Goal: Information Seeking & Learning: Check status

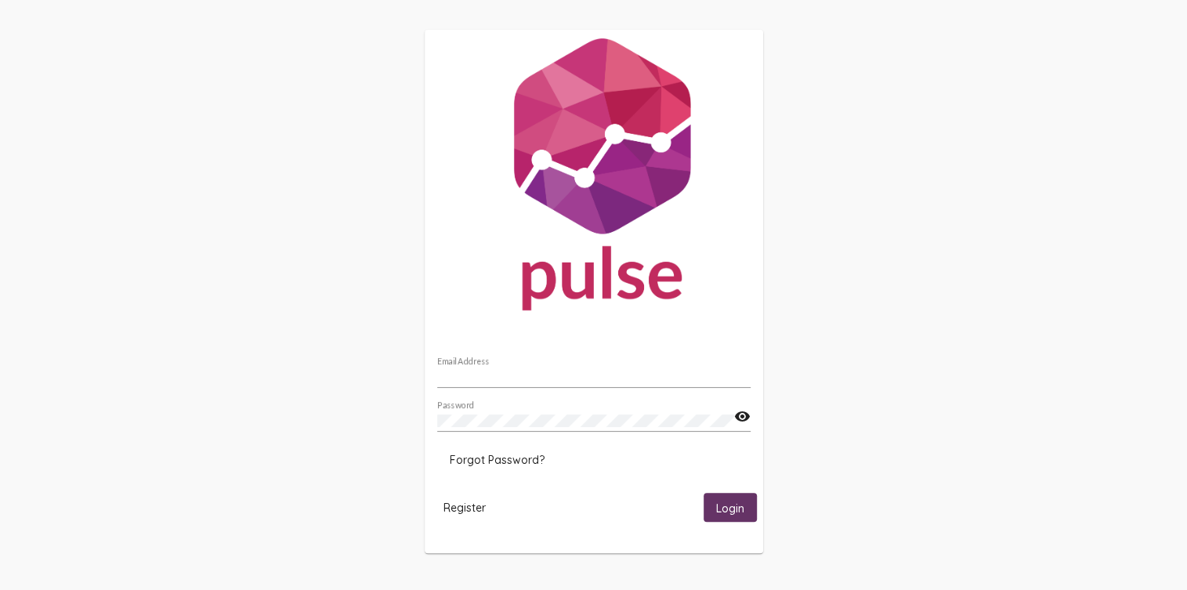
type input "[EMAIL_ADDRESS][DOMAIN_NAME]"
click at [732, 508] on span "Login" at bounding box center [730, 508] width 28 height 14
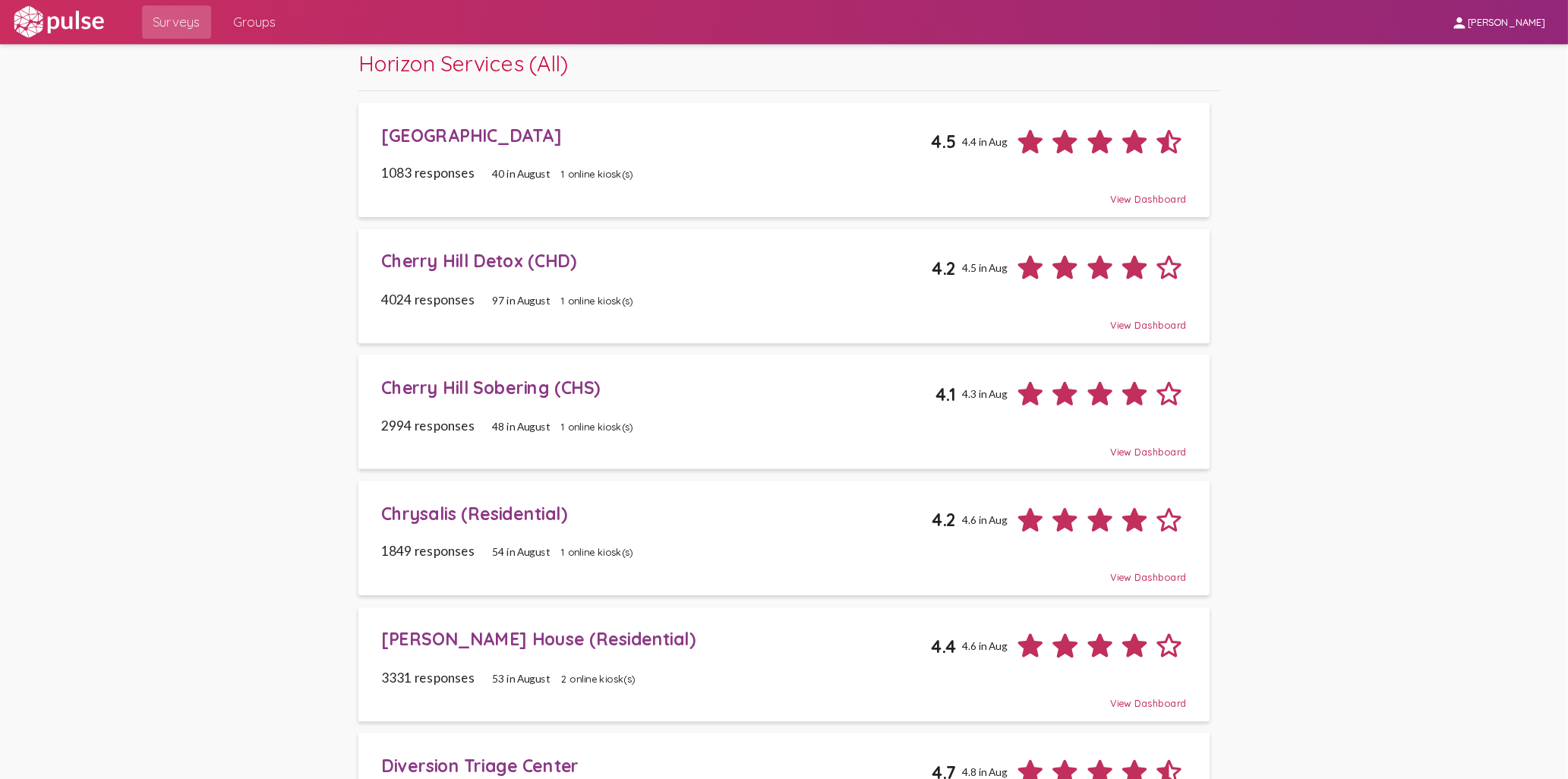
scroll to position [50, 0]
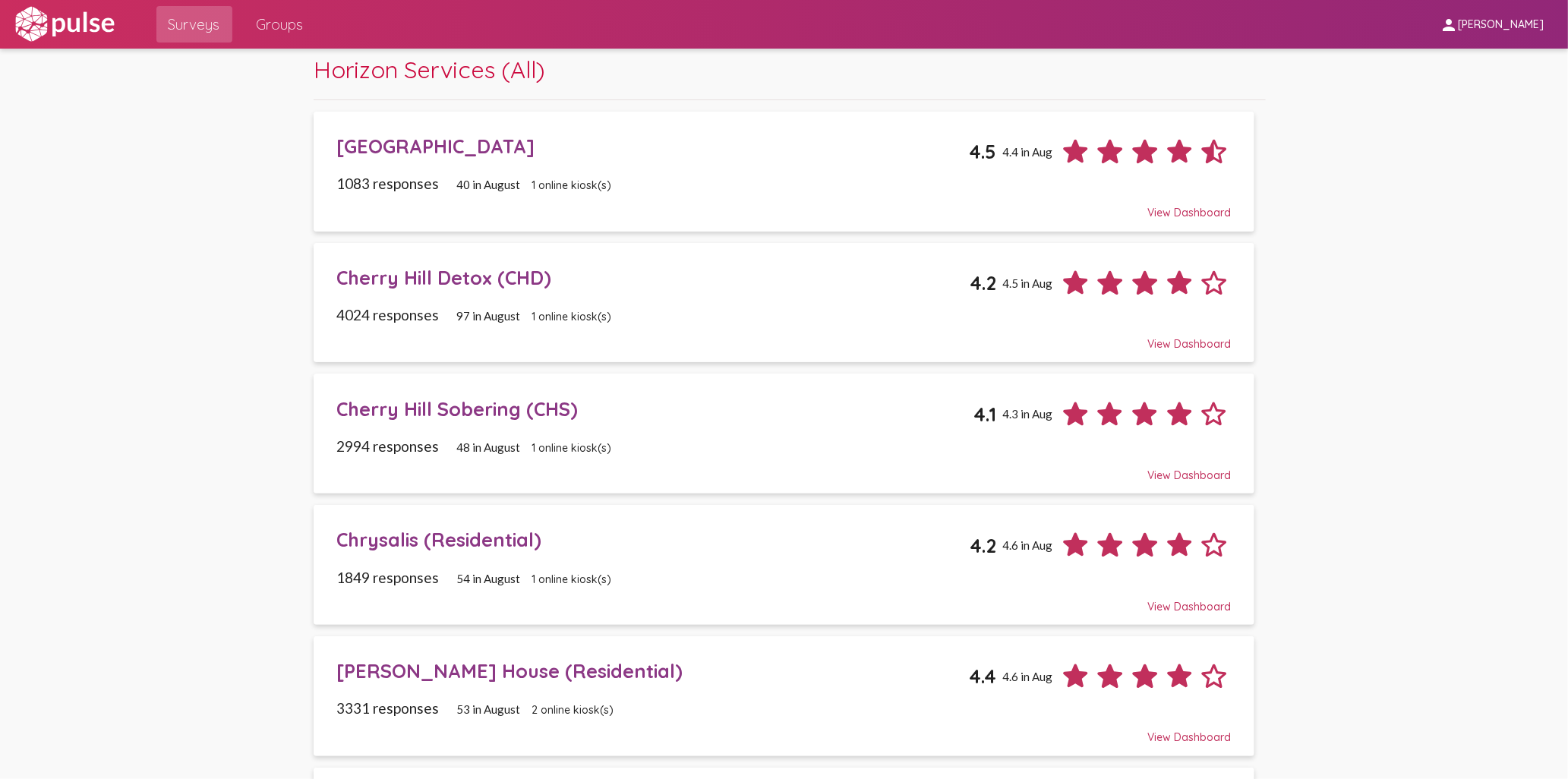
click at [464, 413] on div "Cherry Hill Sobering (CHS)" at bounding box center [654, 409] width 637 height 23
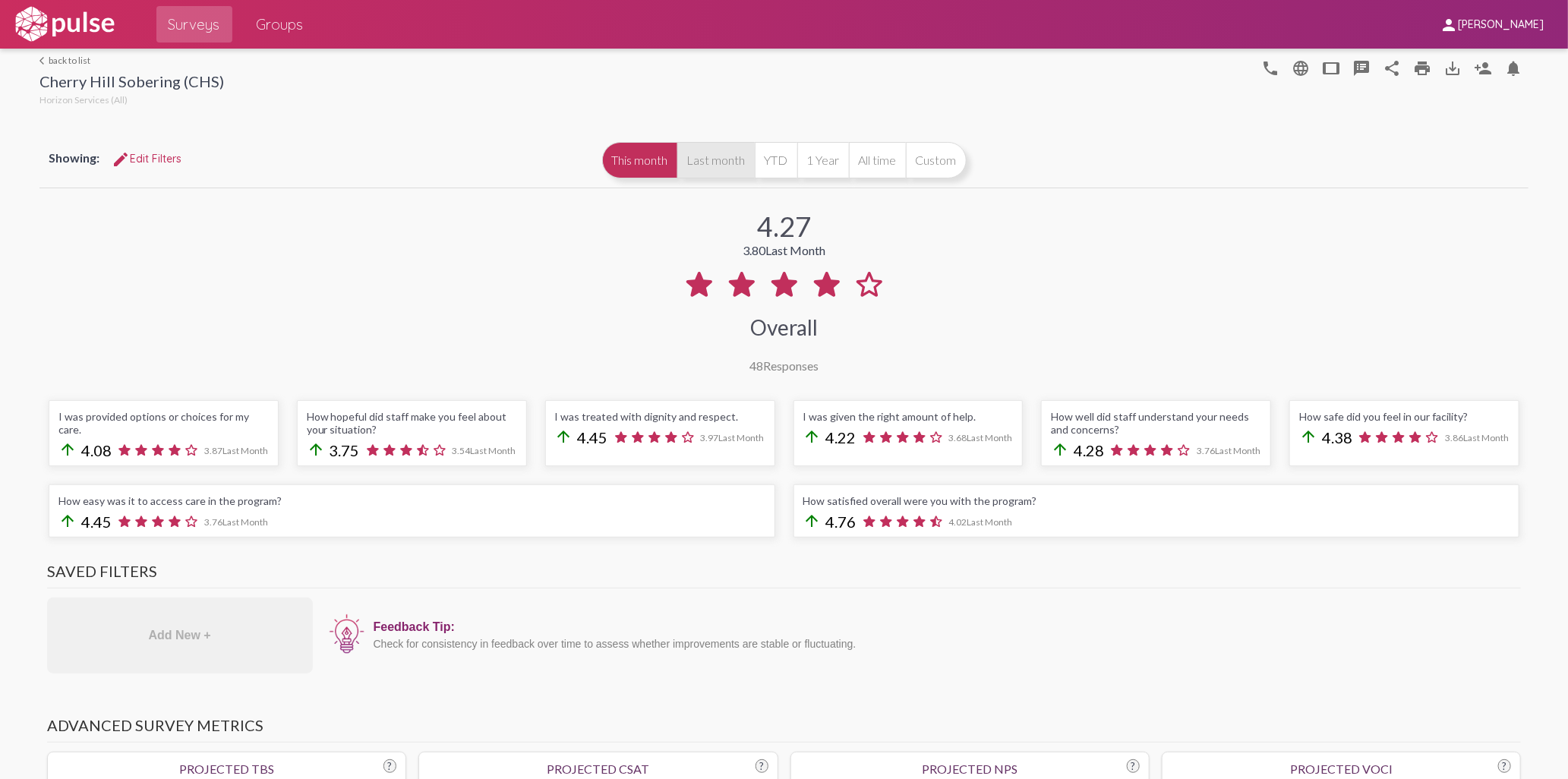
click at [712, 159] on button "Last month" at bounding box center [716, 161] width 78 height 37
click at [772, 160] on button "YTD" at bounding box center [776, 161] width 43 height 37
click at [817, 158] on button "1 Year" at bounding box center [823, 161] width 51 height 37
click at [879, 160] on button "All time" at bounding box center [877, 161] width 57 height 37
click at [921, 152] on button "Custom" at bounding box center [936, 161] width 61 height 37
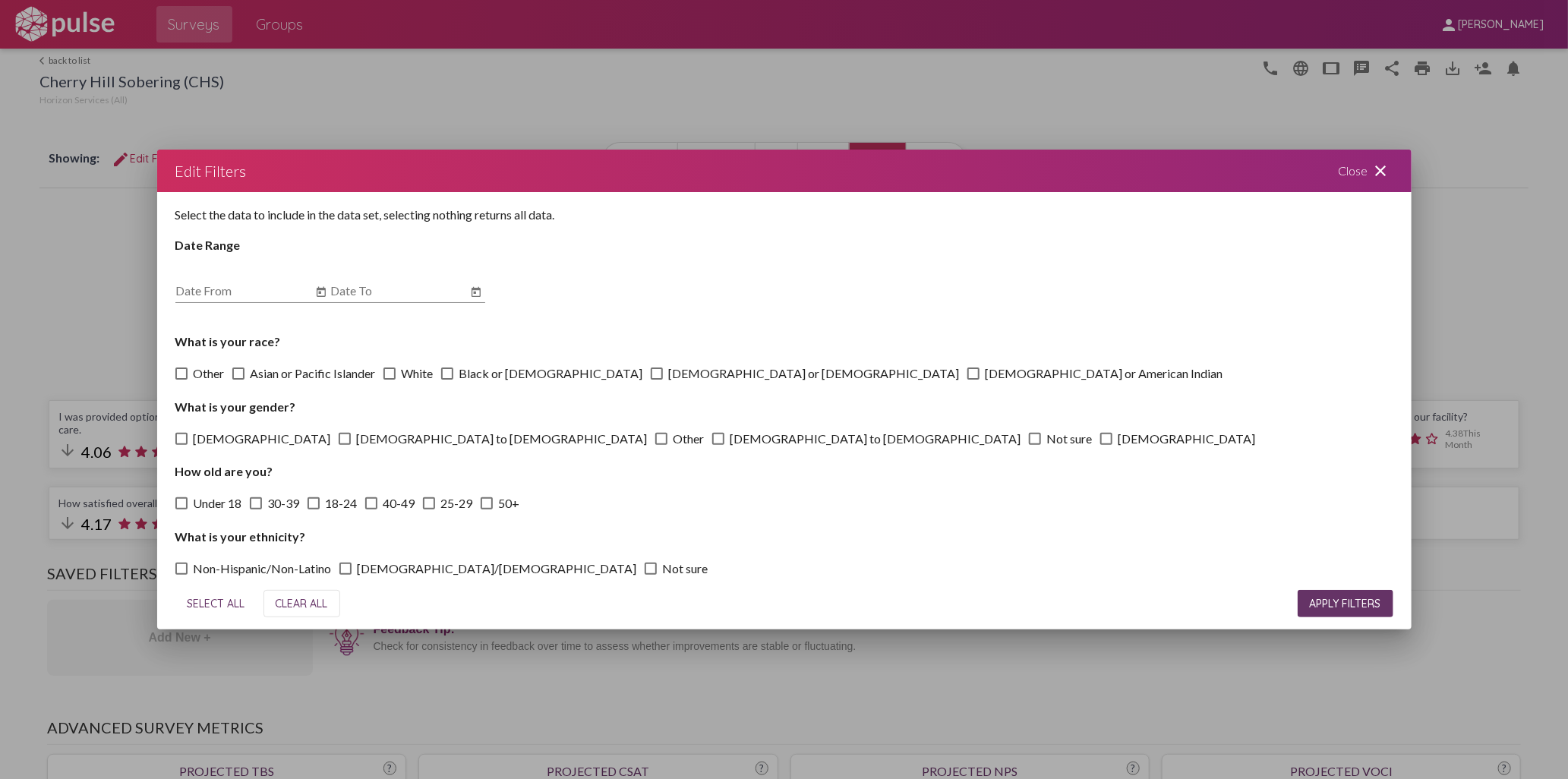
click at [1149, 167] on mat-icon "close" at bounding box center [1381, 171] width 18 height 18
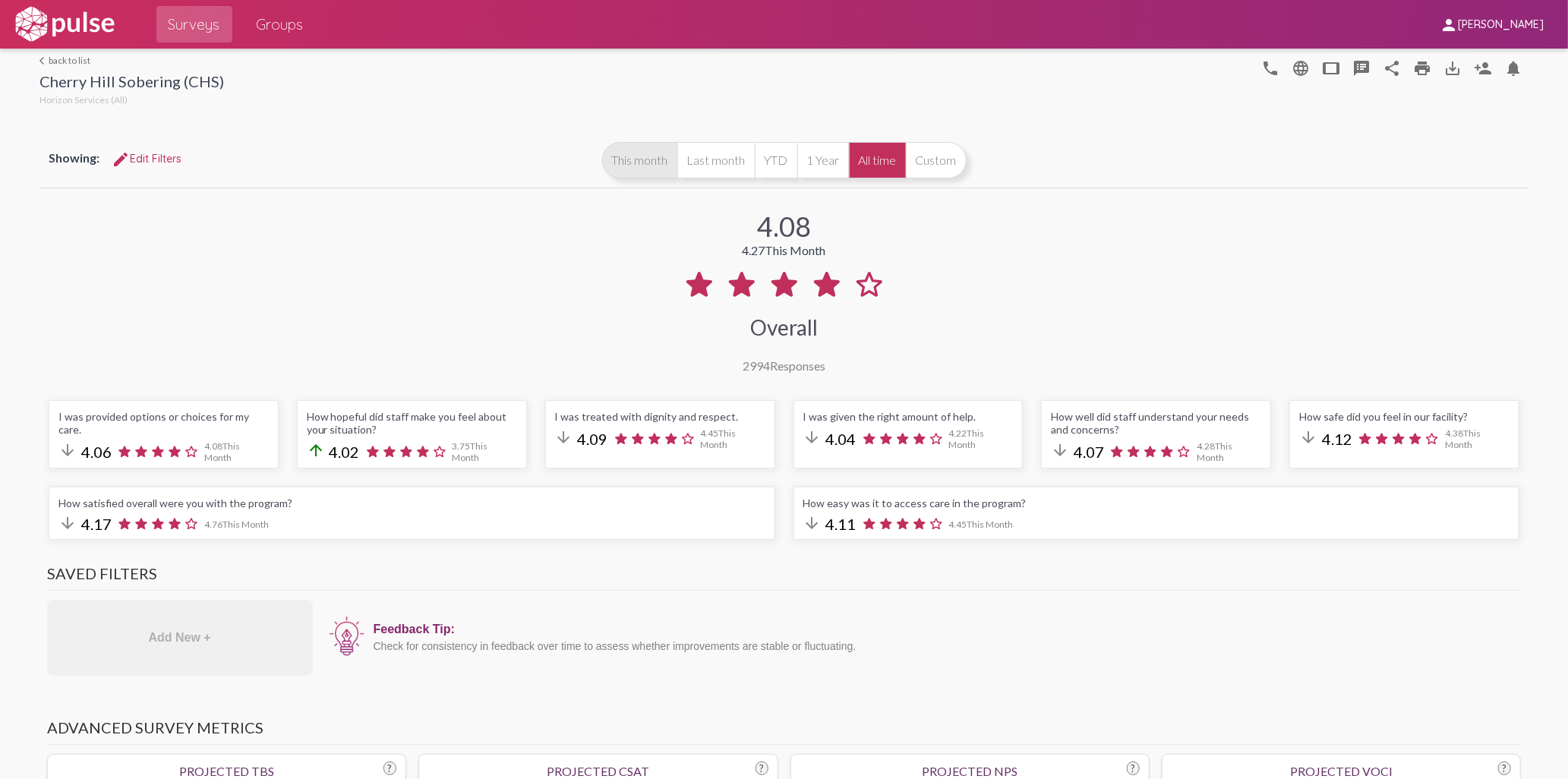
click at [628, 171] on button "This month" at bounding box center [640, 161] width 76 height 37
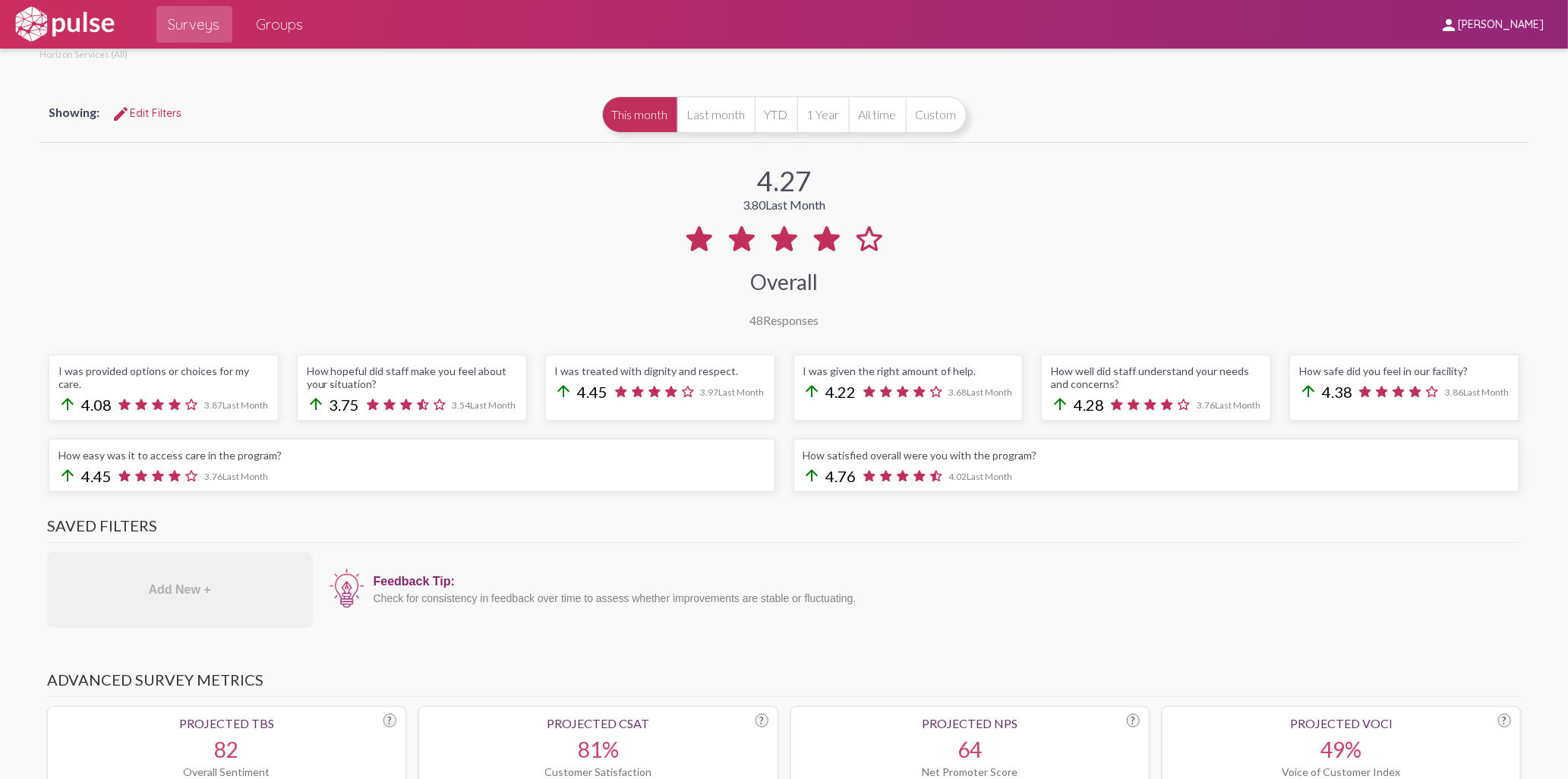
scroll to position [69, 0]
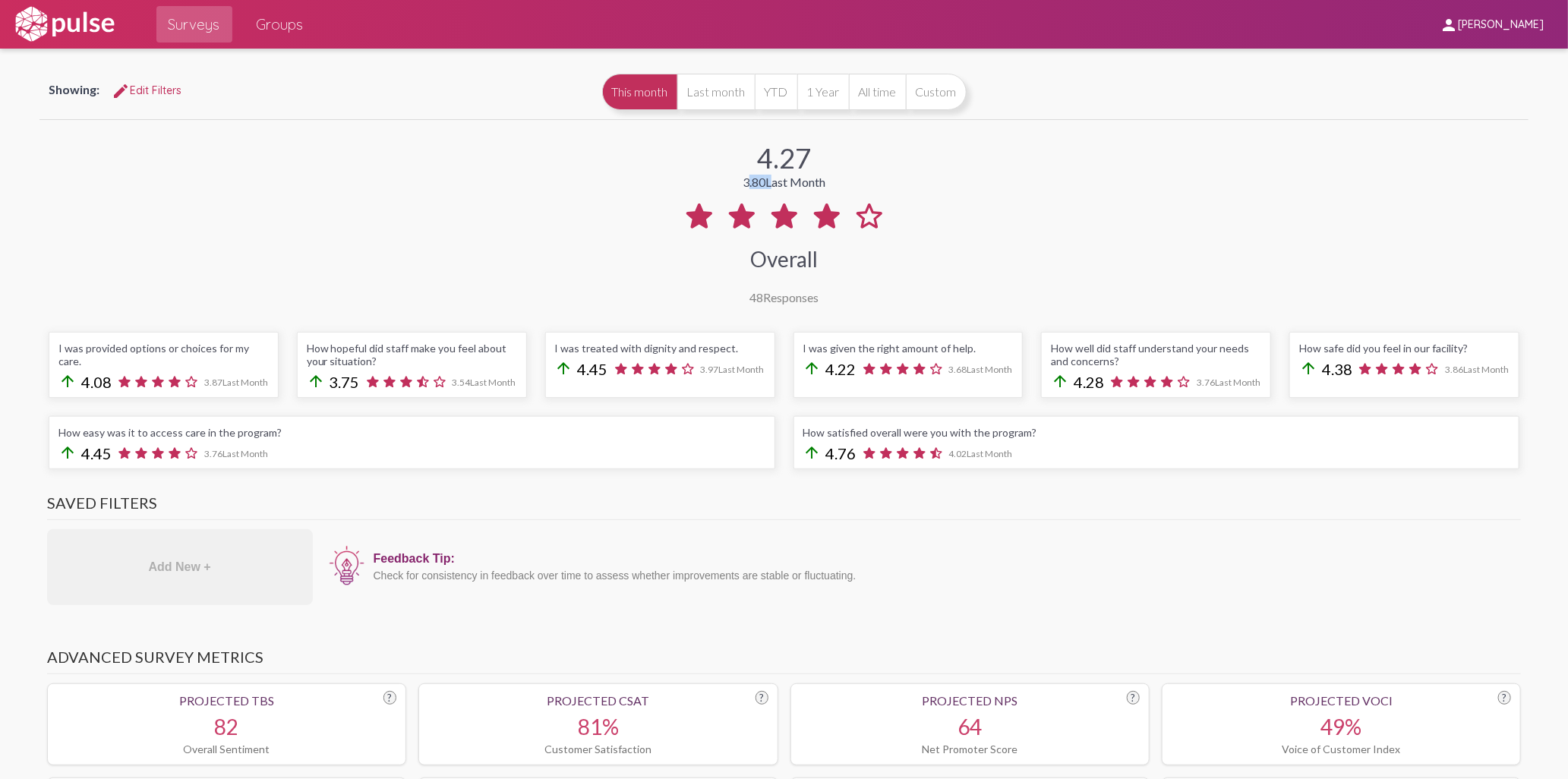
drag, startPoint x: 736, startPoint y: 179, endPoint x: 760, endPoint y: 178, distance: 24.0
click at [760, 178] on div "3.80 Last Month" at bounding box center [783, 181] width 82 height 15
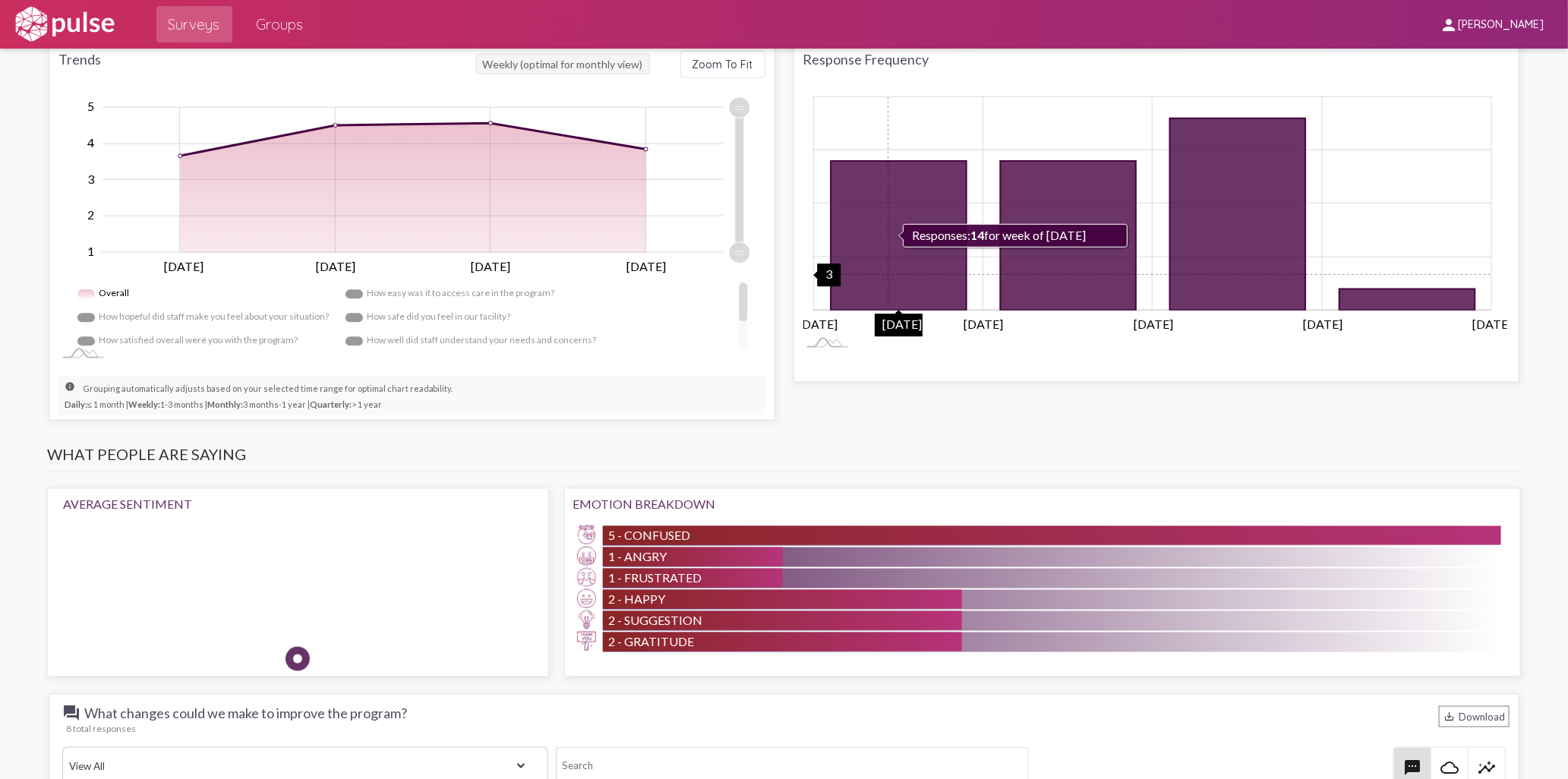
scroll to position [1104, 0]
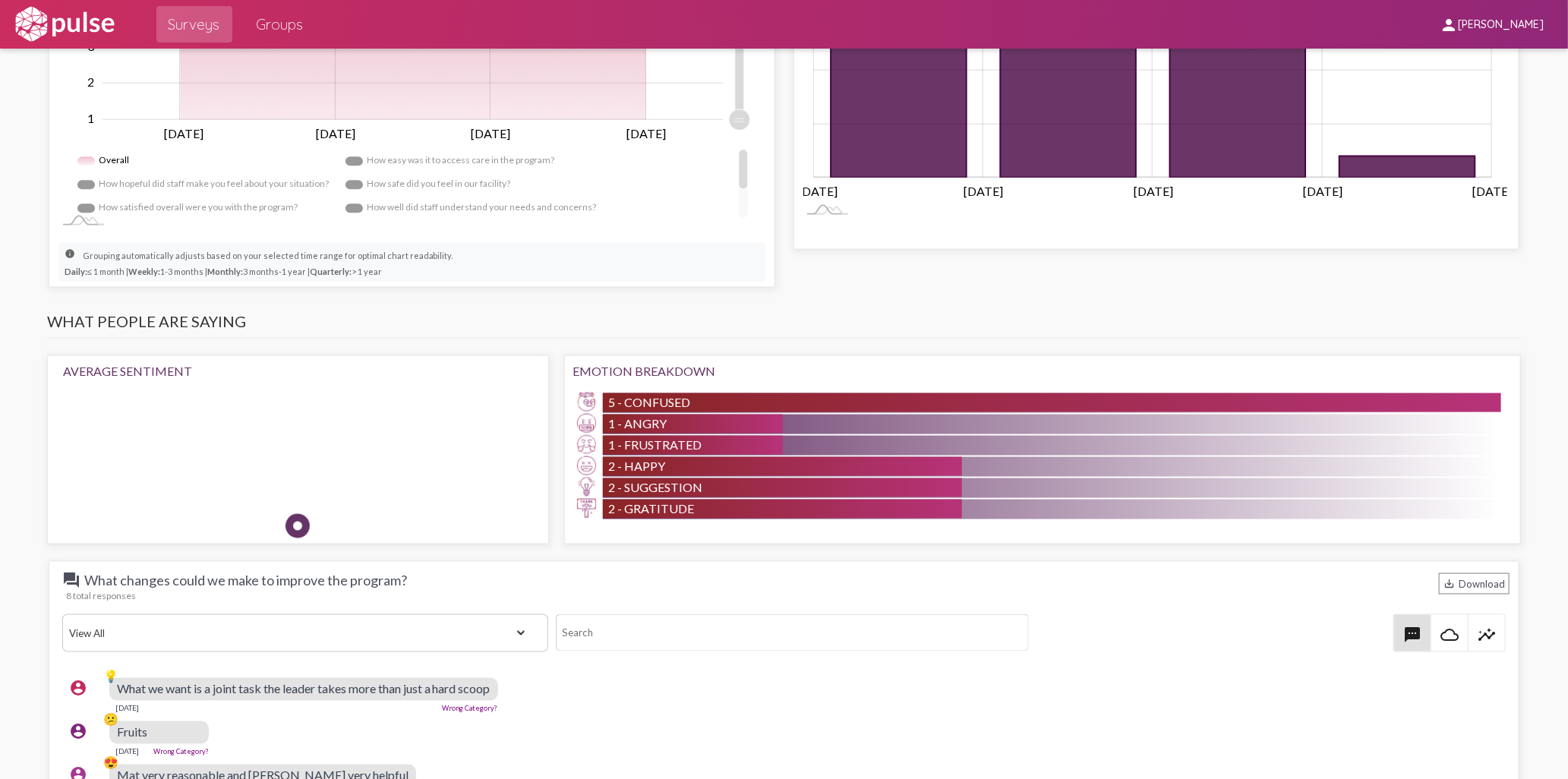
click at [314, 510] on div at bounding box center [298, 526] width 33 height 33
click at [411, 388] on div "Average Sentiment" at bounding box center [298, 446] width 470 height 165
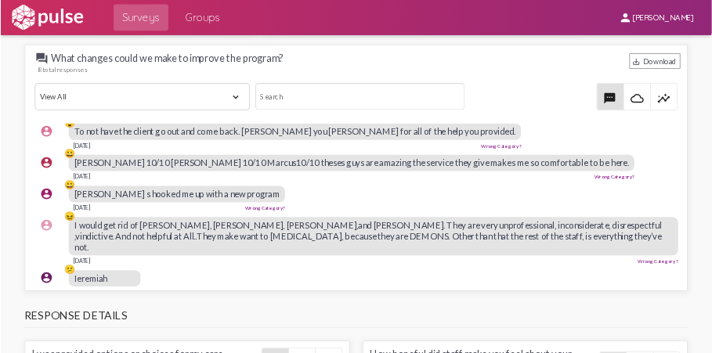
scroll to position [149, 0]
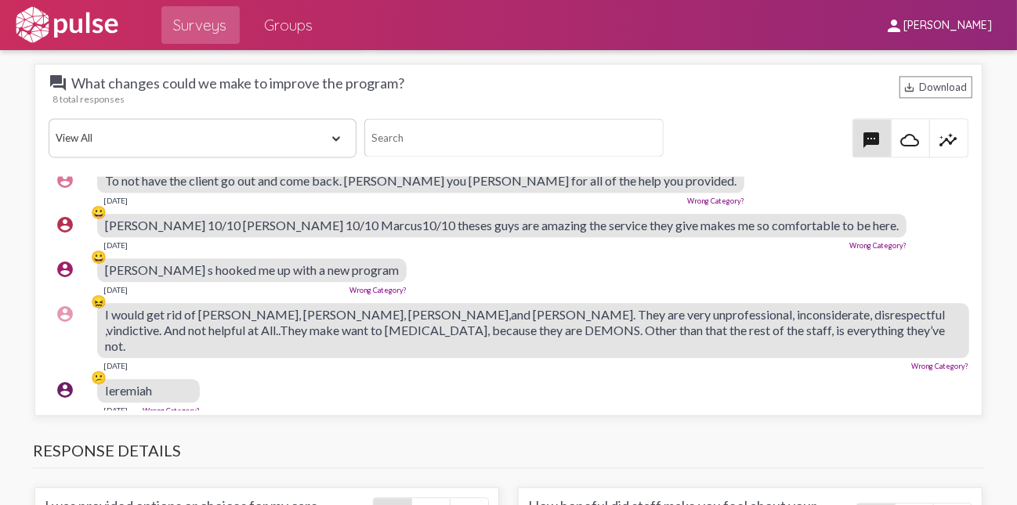
click at [125, 307] on span "I would get rid of [PERSON_NAME], [PERSON_NAME], [PERSON_NAME],and [PERSON_NAME…" at bounding box center [525, 330] width 840 height 46
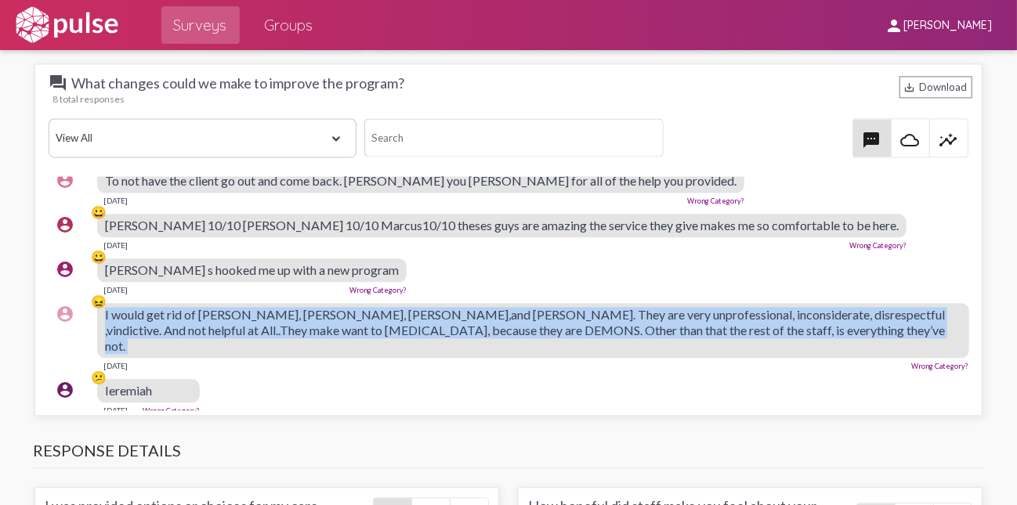
click at [125, 307] on span "I would get rid of [PERSON_NAME], [PERSON_NAME], [PERSON_NAME],and [PERSON_NAME…" at bounding box center [525, 330] width 840 height 46
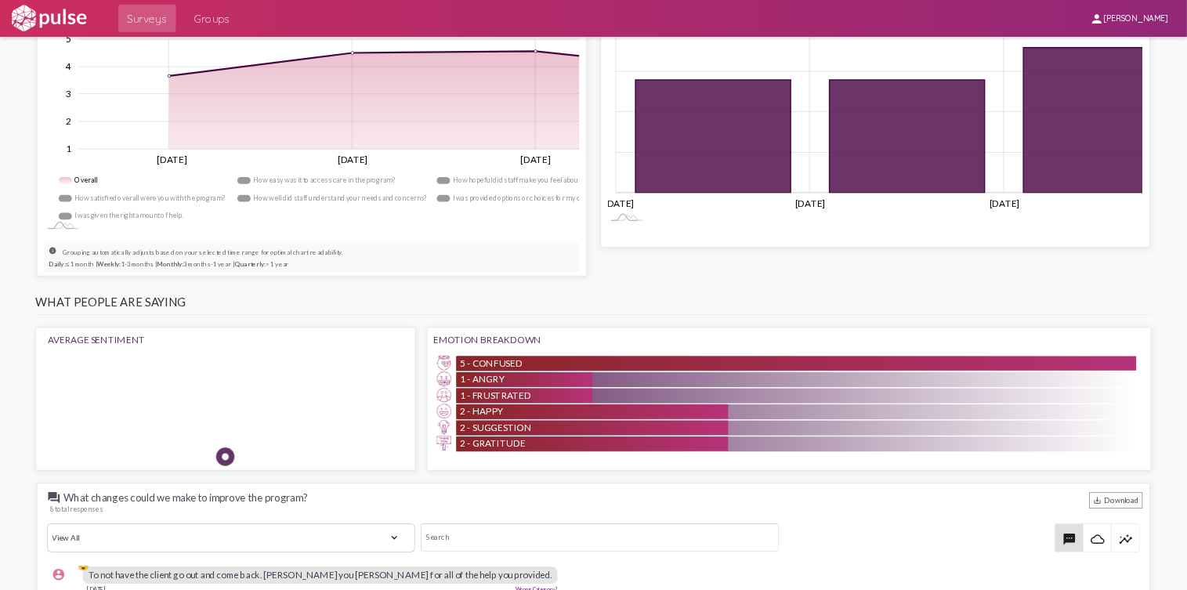
scroll to position [141, 0]
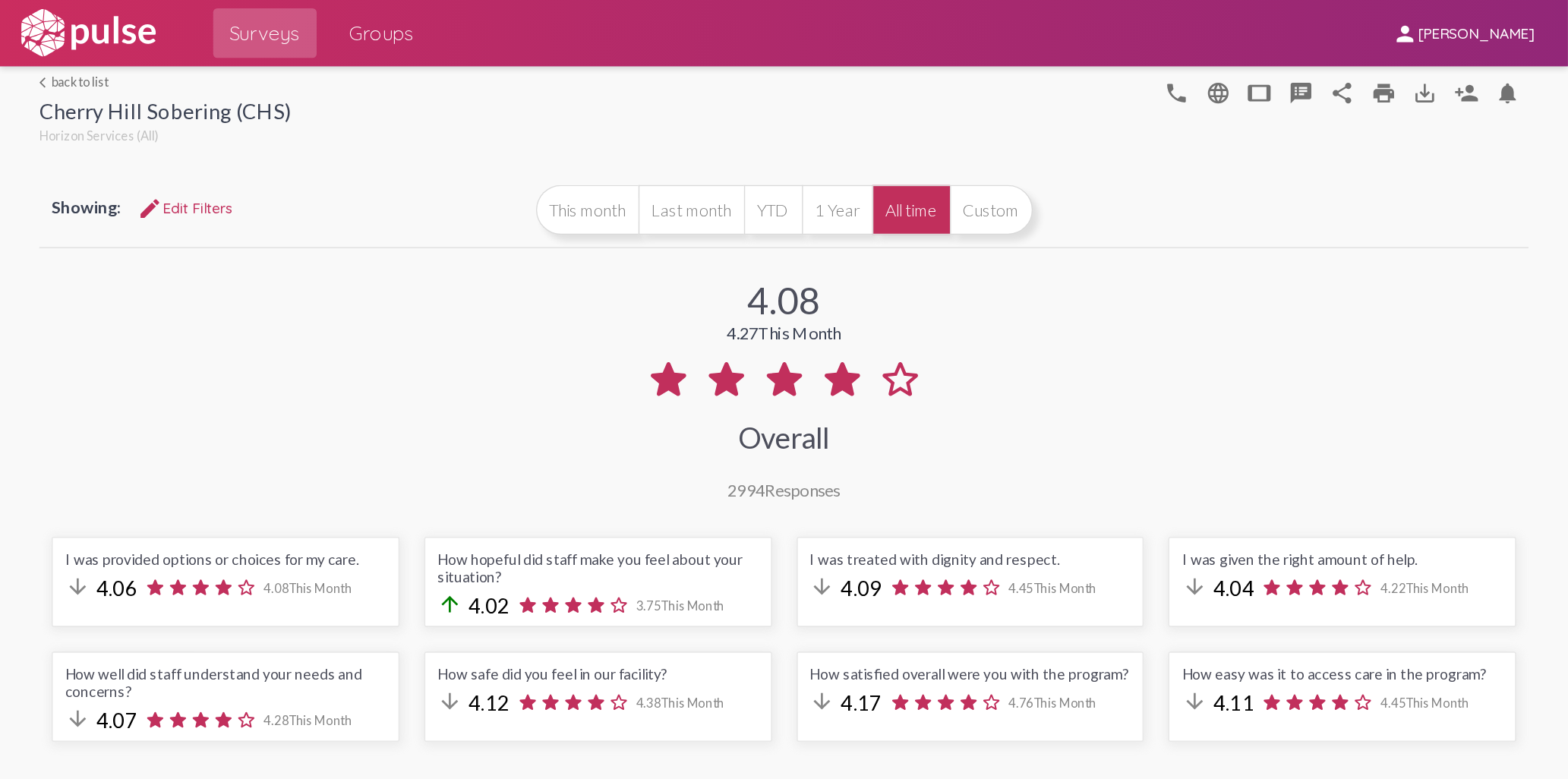
scroll to position [109, 0]
click at [50, 59] on link "arrow_back_ios back to list" at bounding box center [121, 60] width 184 height 12
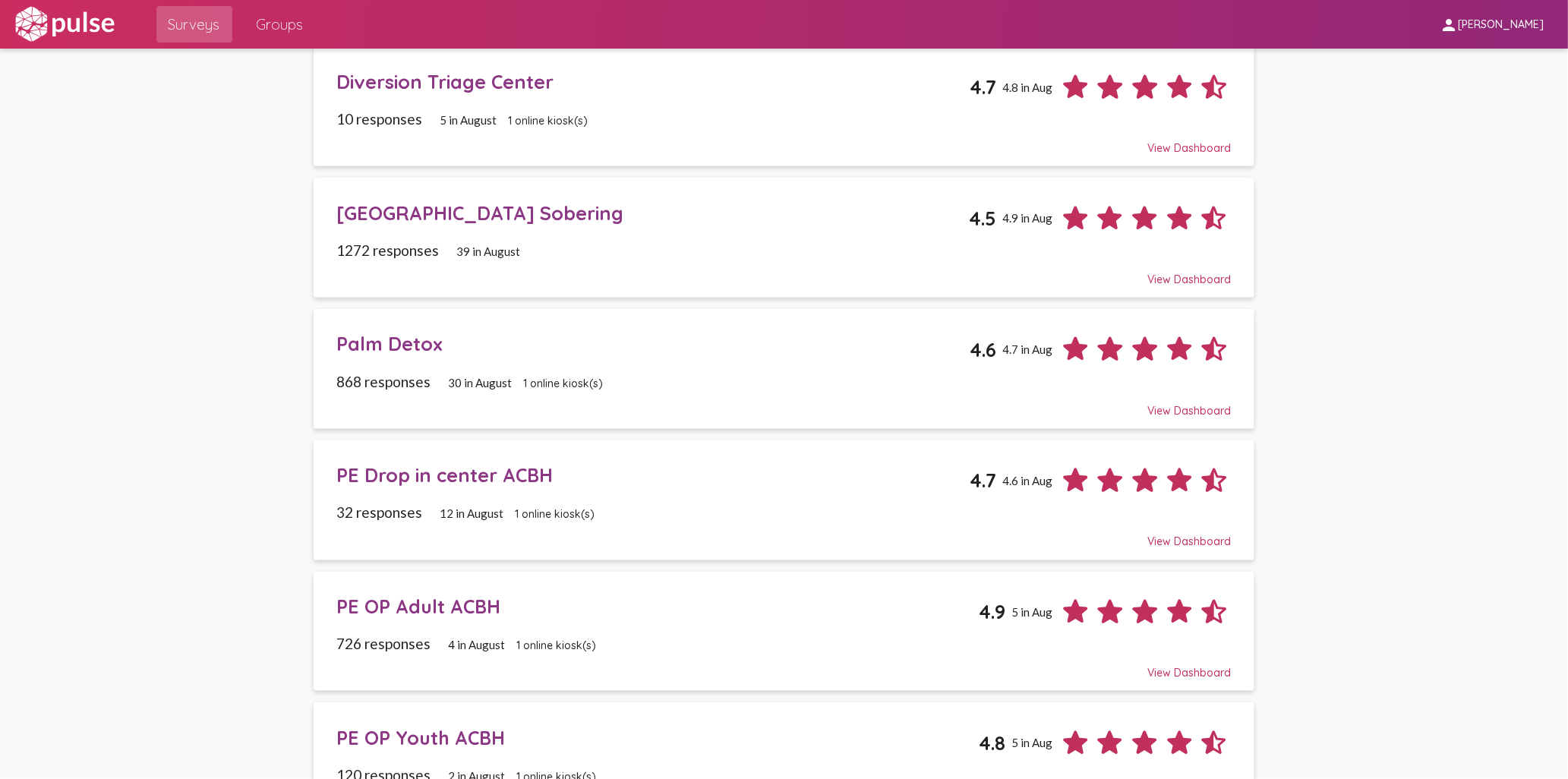
scroll to position [518, 0]
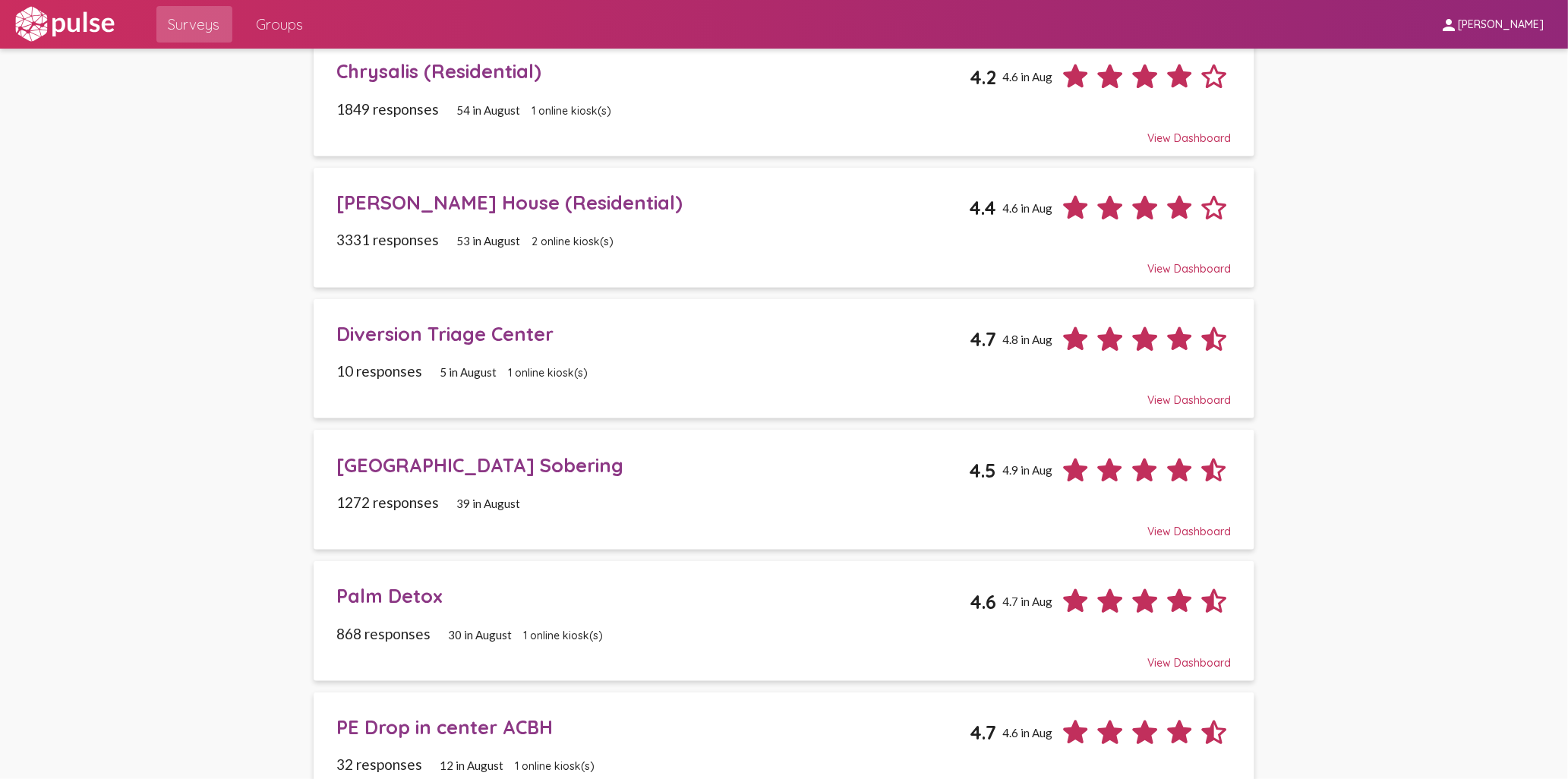
click at [448, 198] on div "[PERSON_NAME] House (Residential)" at bounding box center [652, 203] width 633 height 23
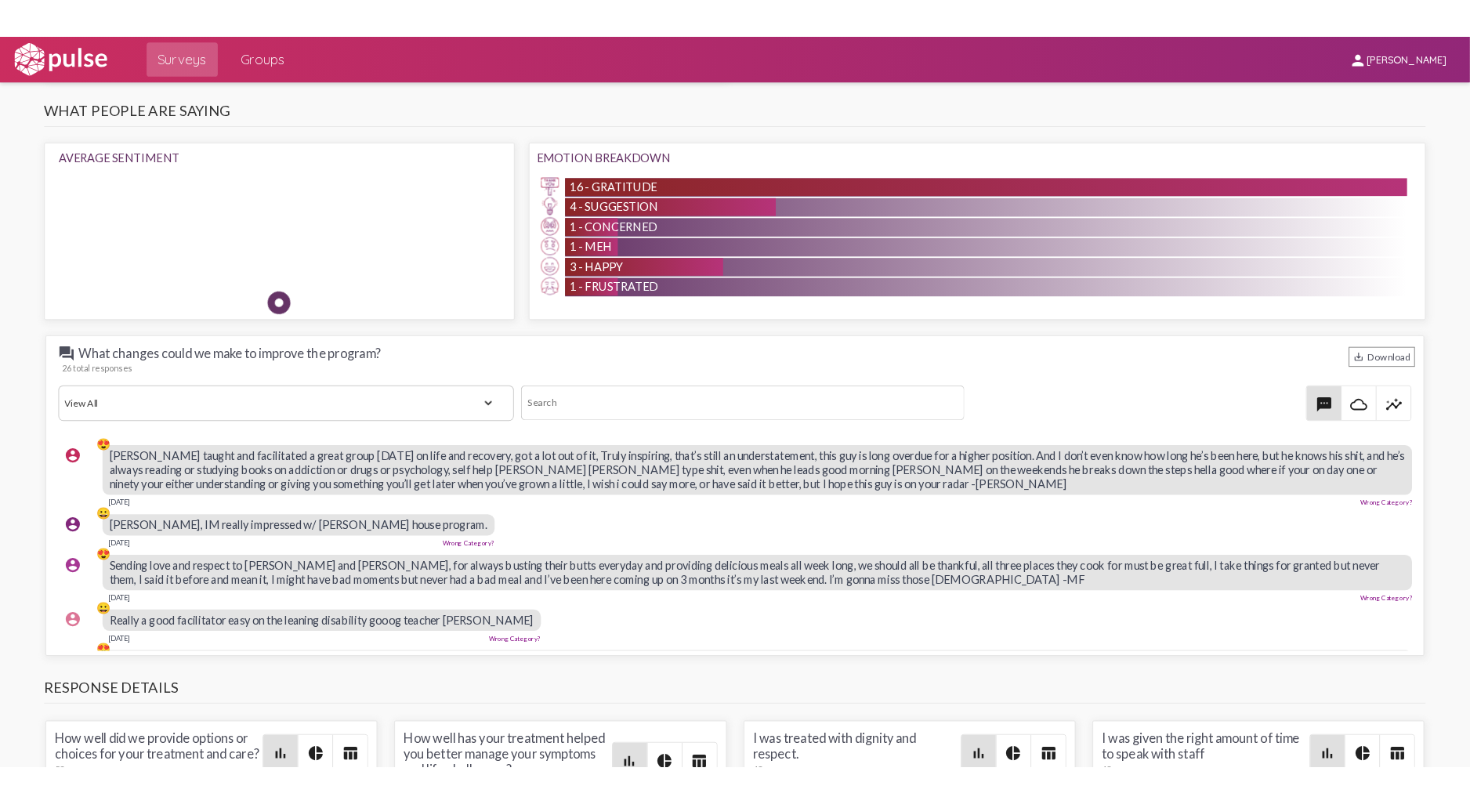
scroll to position [1282, 0]
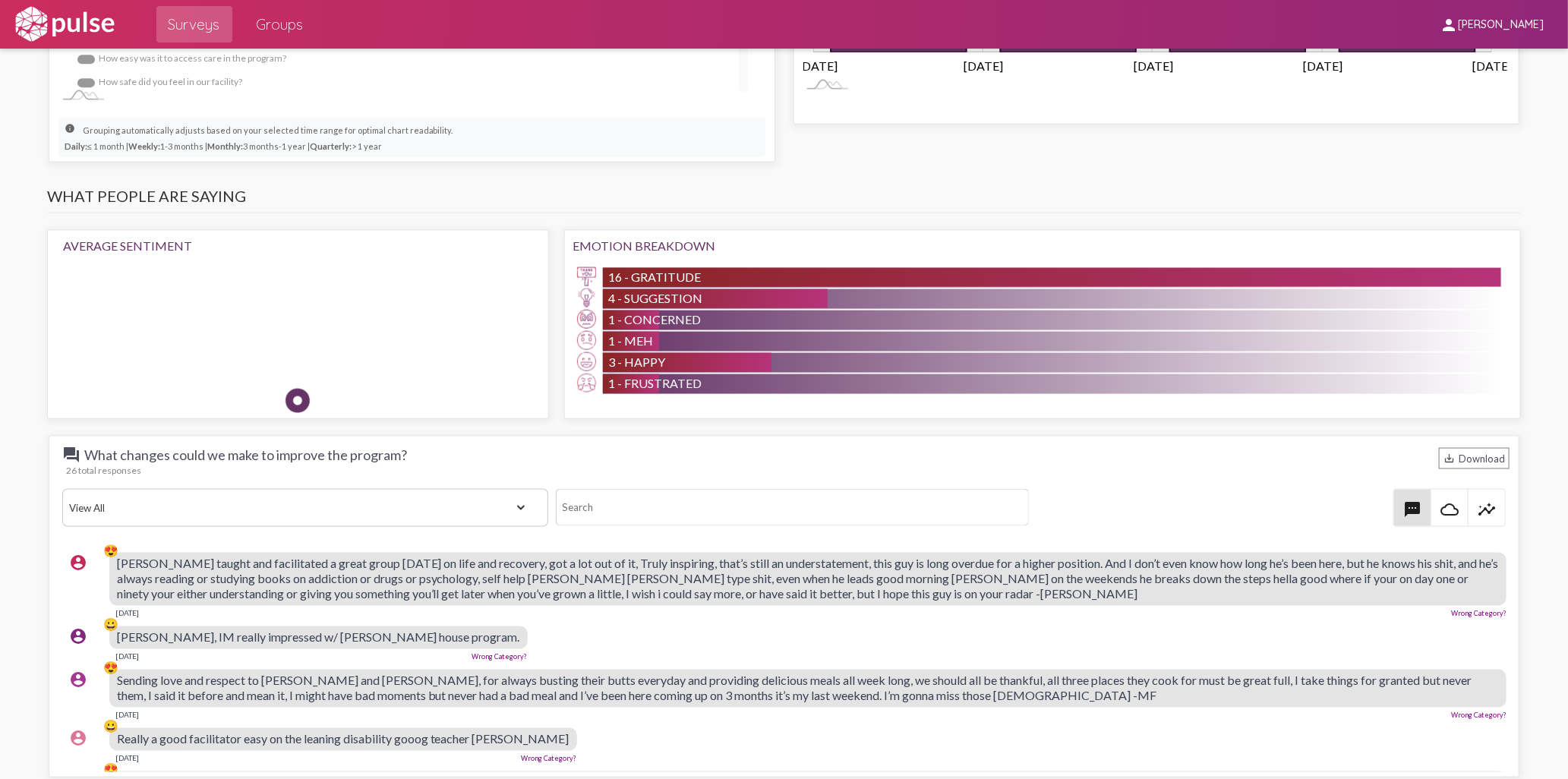
click at [315, 391] on div at bounding box center [298, 400] width 34 height 34
click at [394, 303] on img at bounding box center [417, 291] width 46 height 46
click at [105, 243] on div "Average Sentiment" at bounding box center [298, 245] width 470 height 15
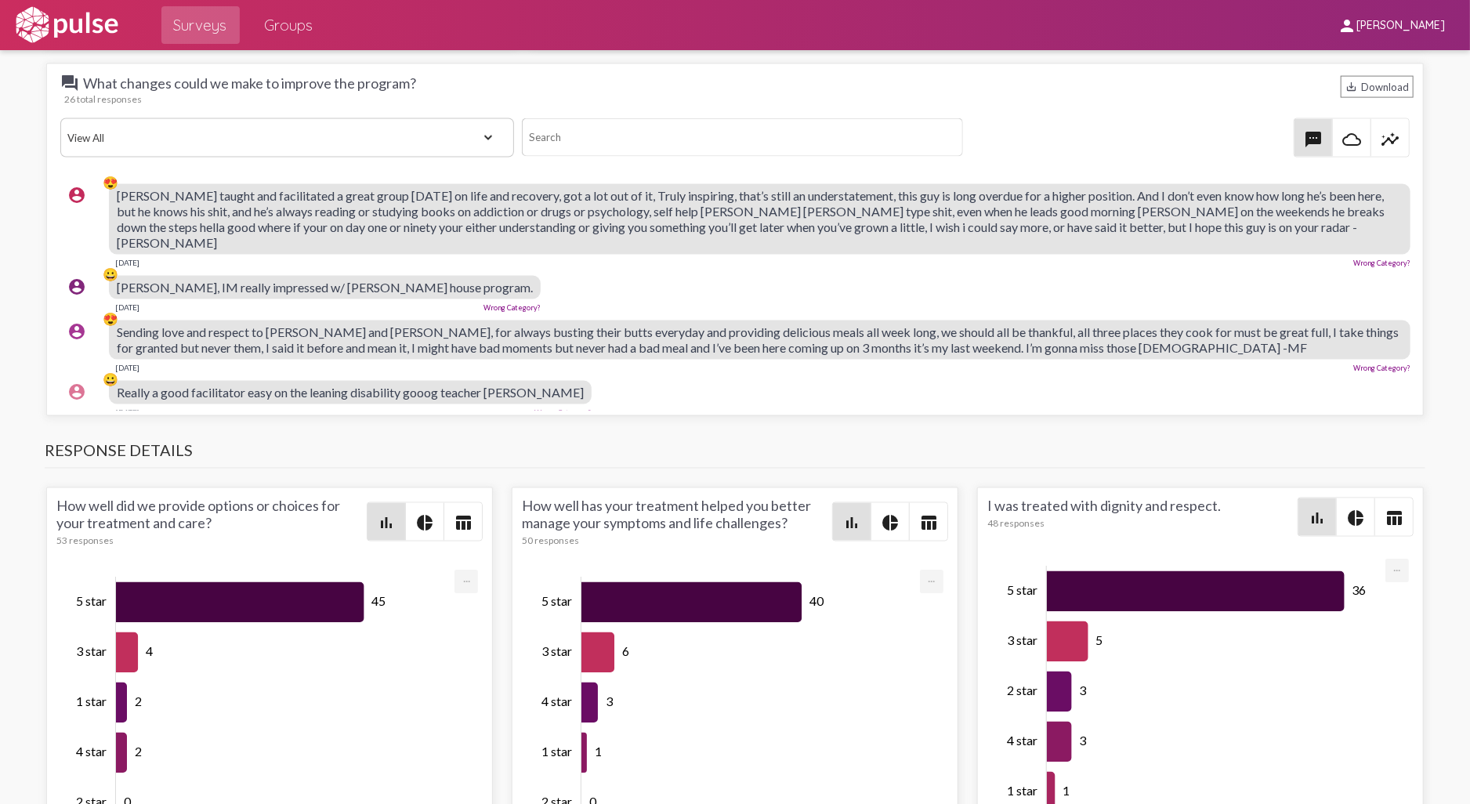
scroll to position [1496, 0]
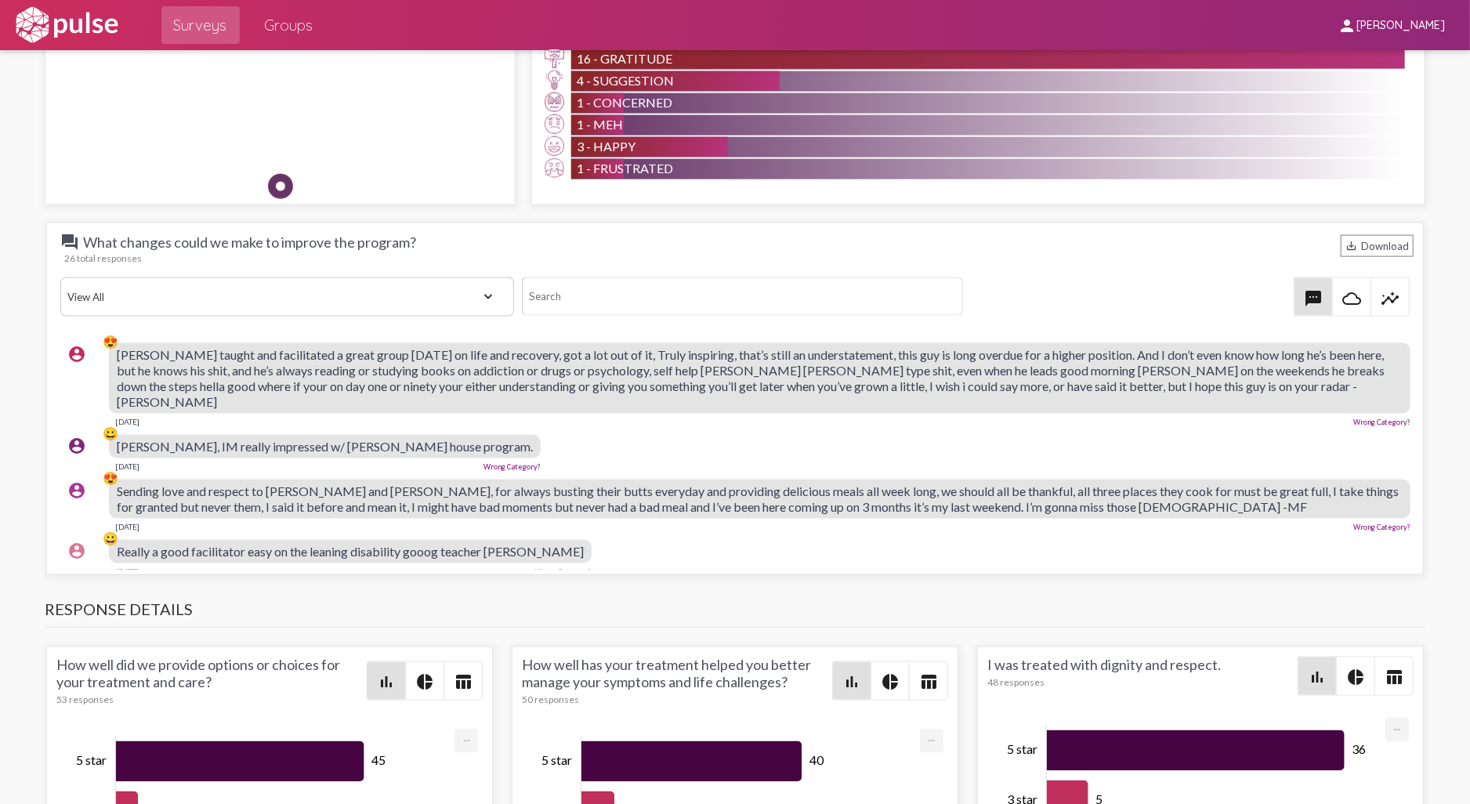
click at [226, 458] on div "[DATE] Wrong Category?" at bounding box center [325, 464] width 432 height 13
click at [154, 366] on span "[PERSON_NAME] taught and facilitated a great group [DATE] on life and recovery,…" at bounding box center [751, 378] width 1268 height 62
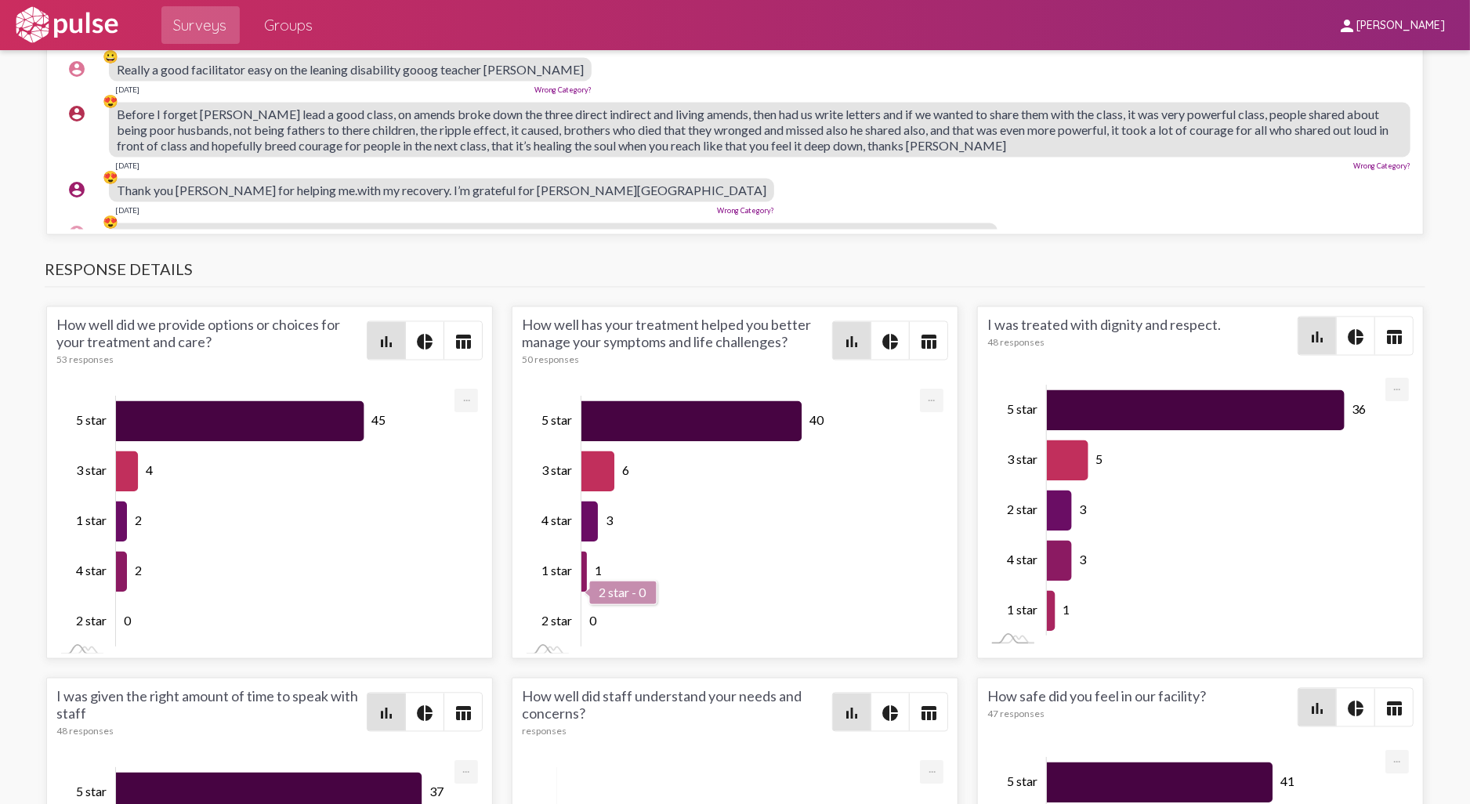
scroll to position [1851, 0]
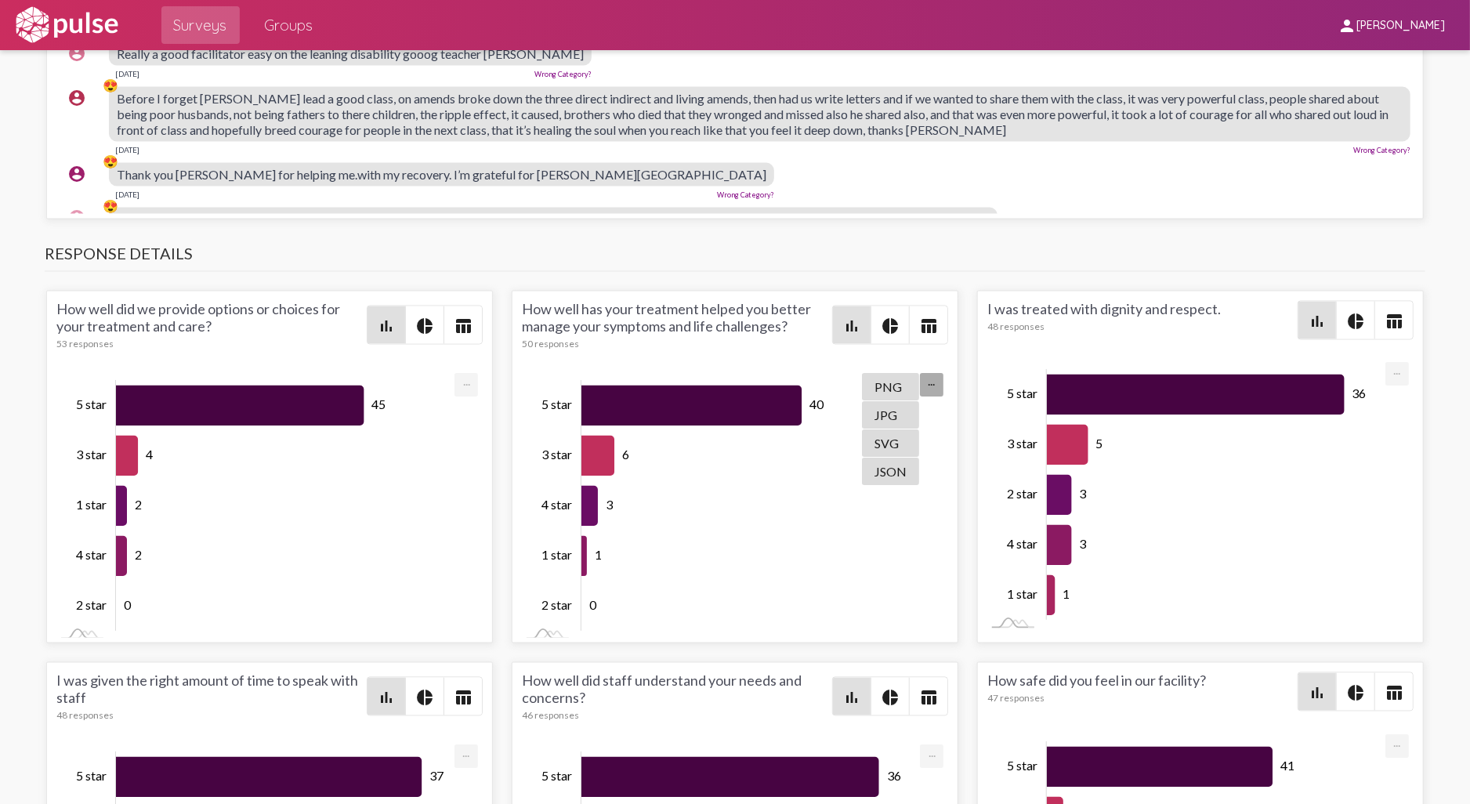
click at [893, 326] on mat-icon "pie_chart" at bounding box center [890, 326] width 19 height 19
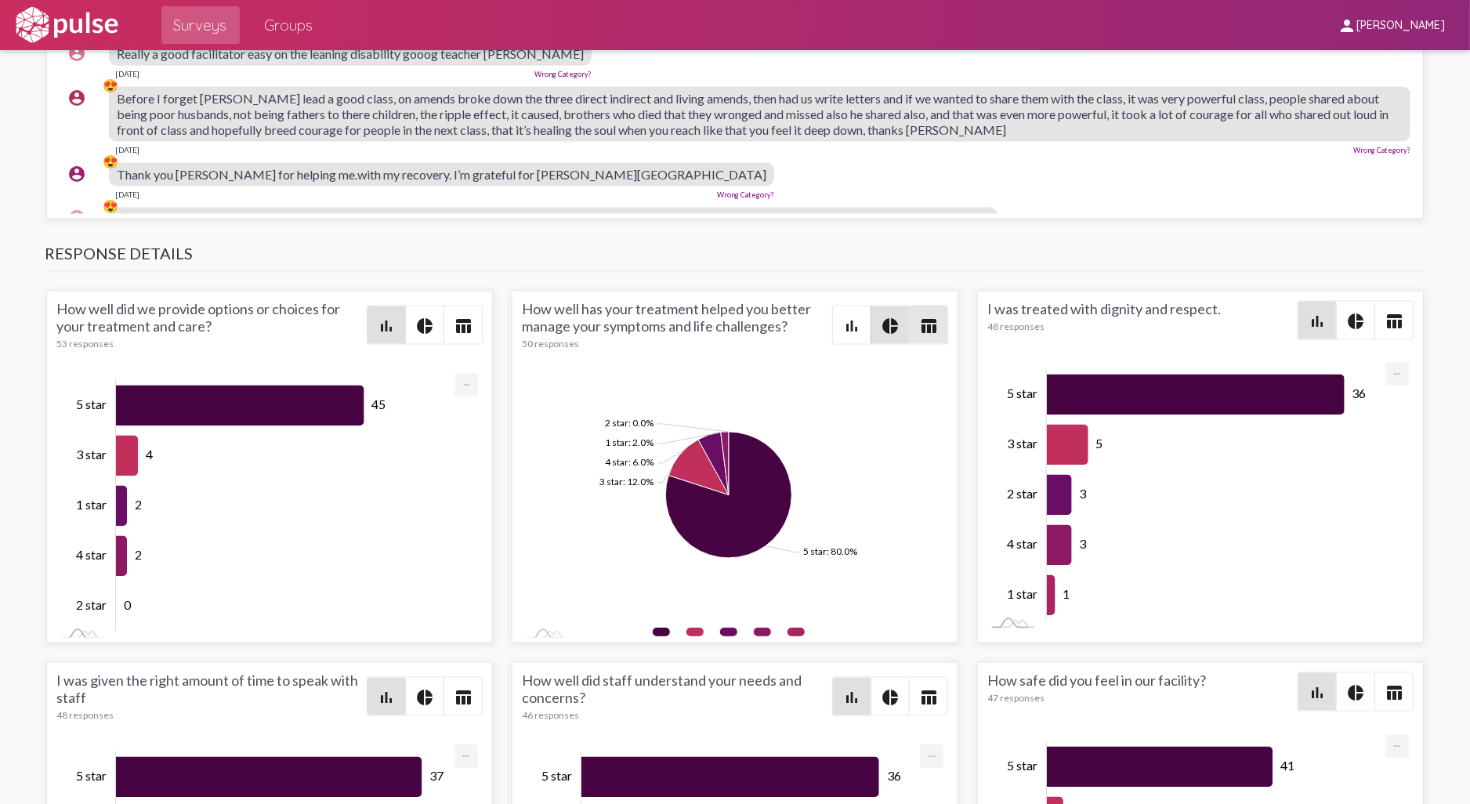
click at [919, 324] on mat-icon "table_chart" at bounding box center [928, 326] width 19 height 19
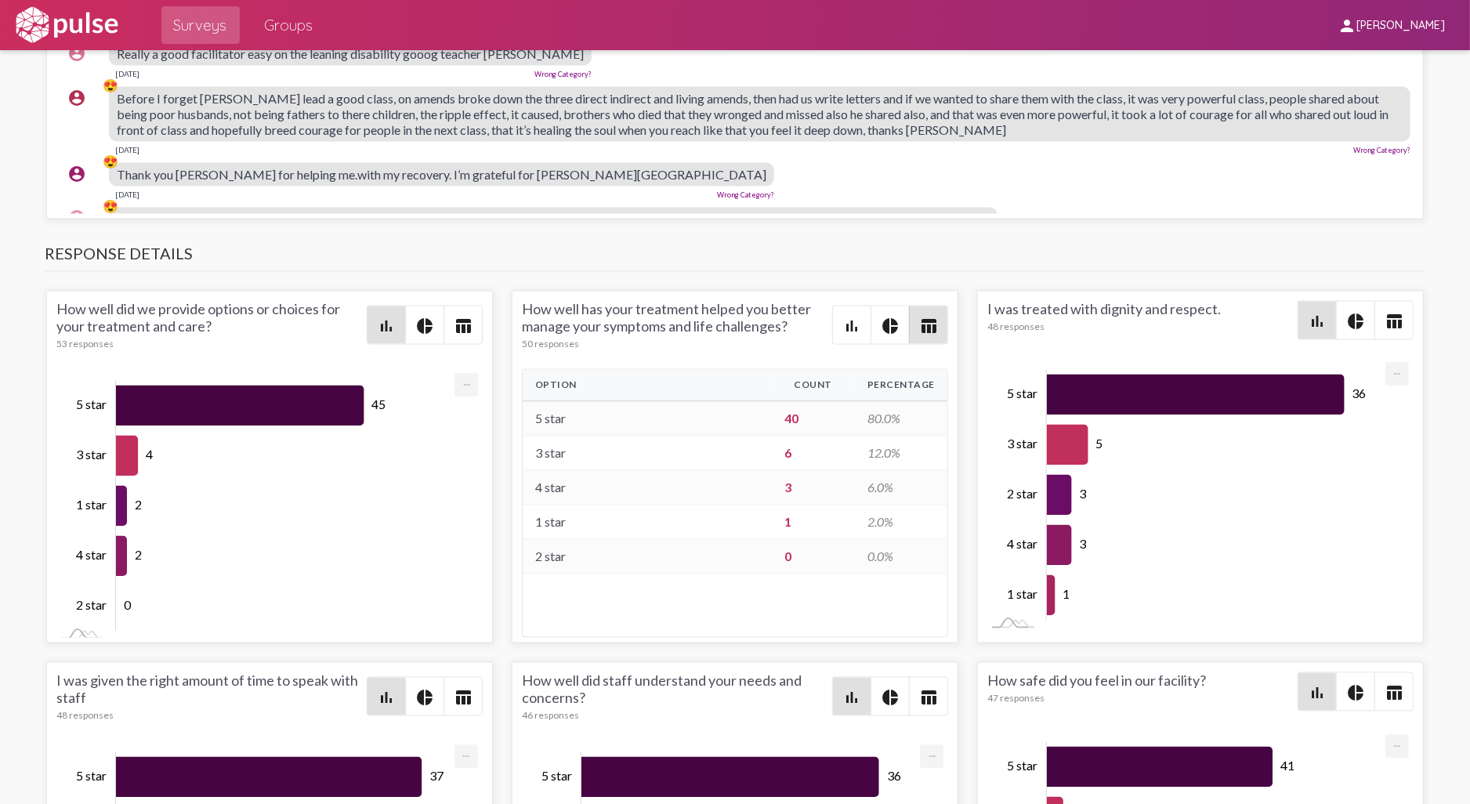
click at [843, 321] on mat-icon "bar_chart" at bounding box center [851, 326] width 19 height 19
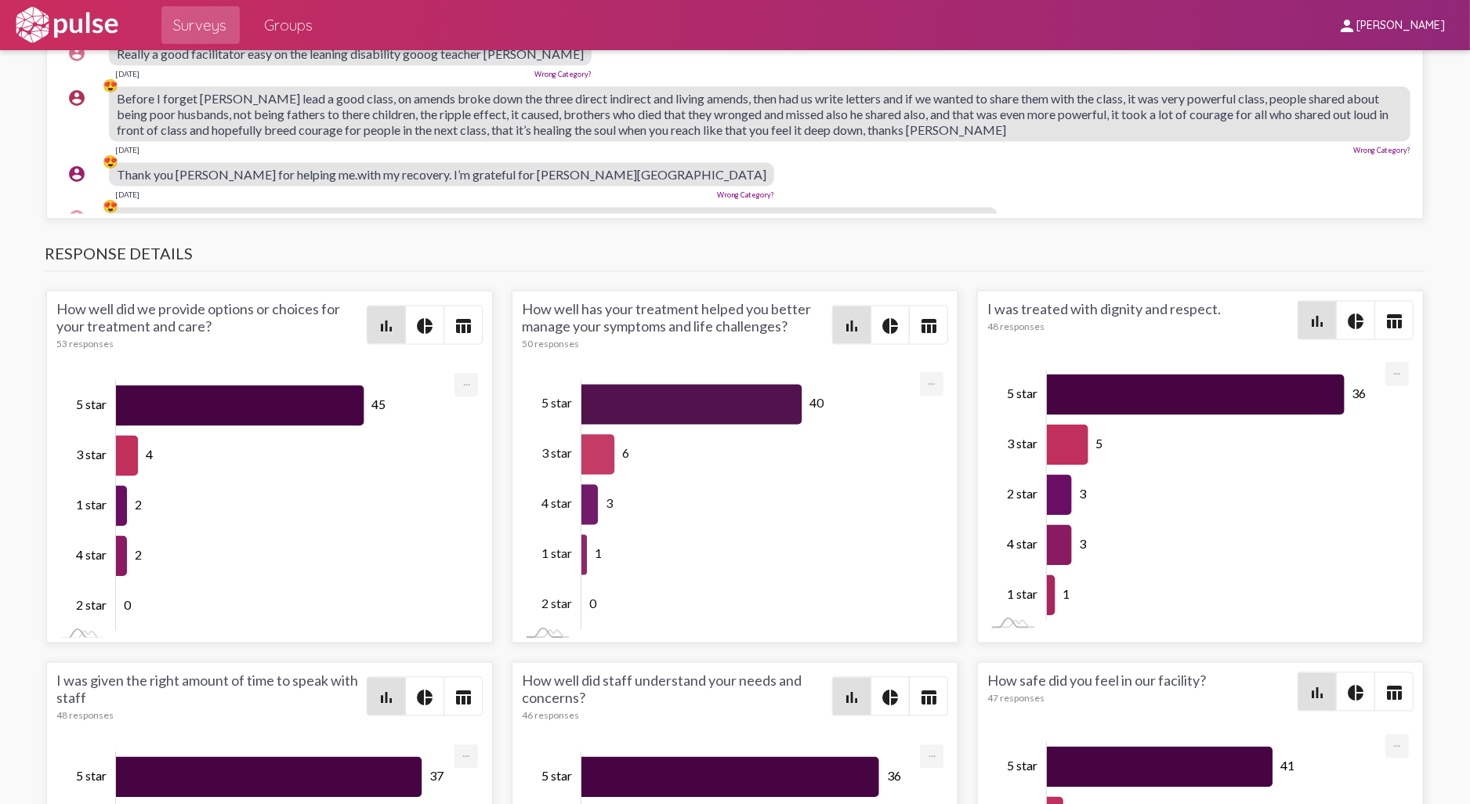
click at [883, 321] on mat-icon "pie_chart" at bounding box center [890, 326] width 19 height 19
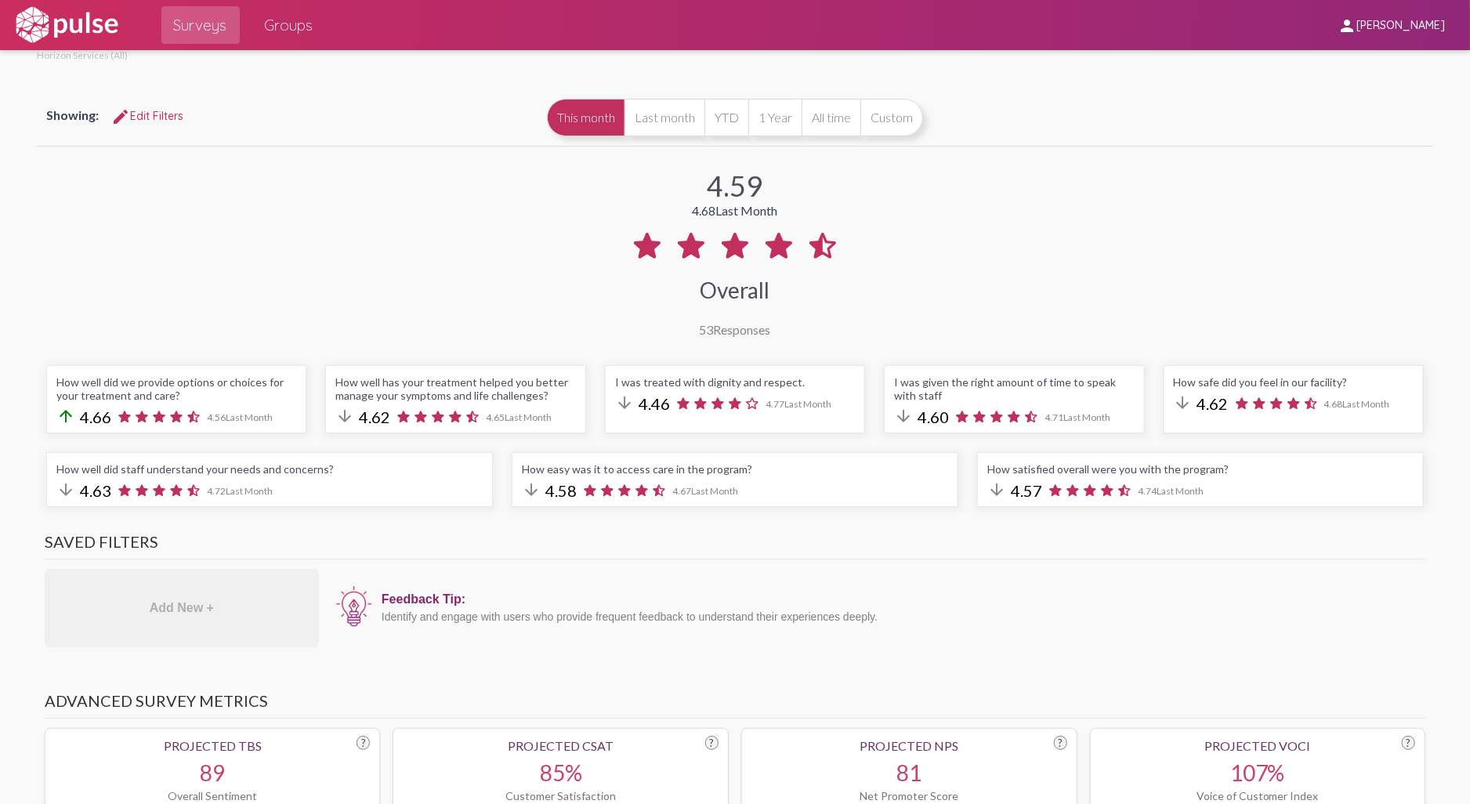
scroll to position [0, 0]
